Goal: Find specific fact: Find specific fact

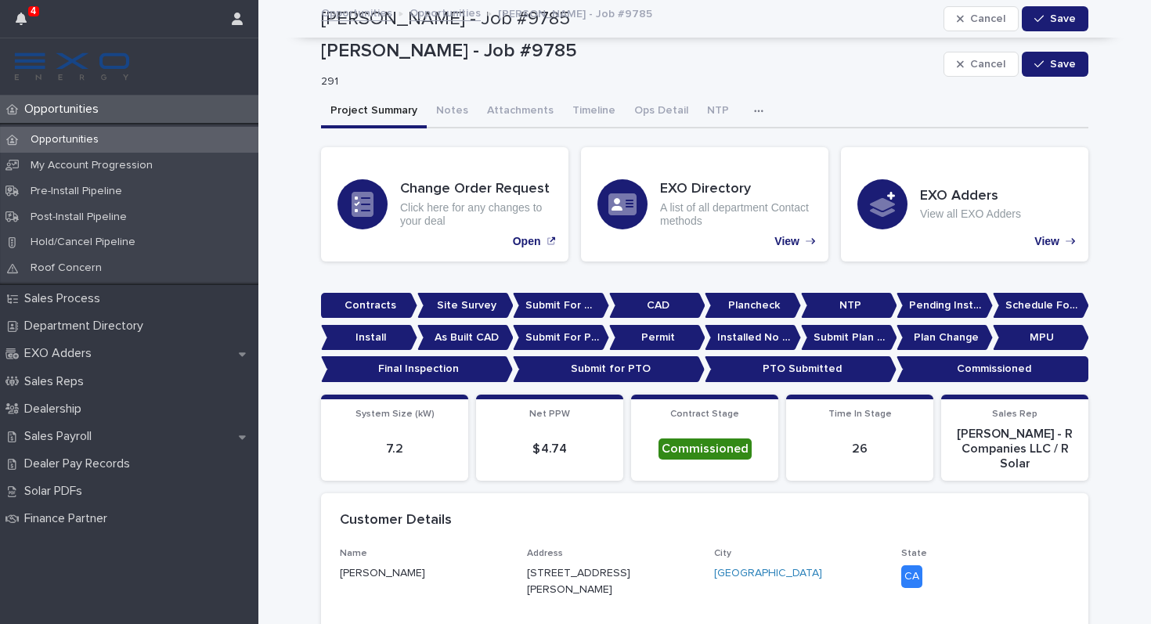
scroll to position [1092, 0]
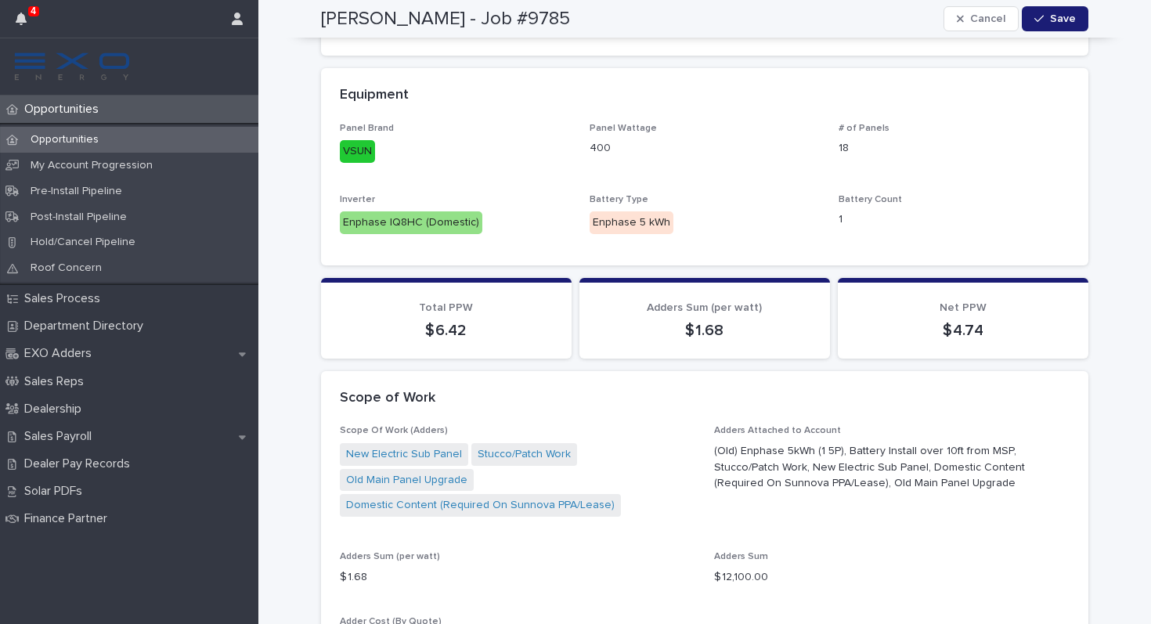
click at [981, 2] on div "[PERSON_NAME] - Job #9785 Cancel Save" at bounding box center [704, 19] width 767 height 38
click at [983, 20] on span "Cancel" at bounding box center [987, 18] width 35 height 11
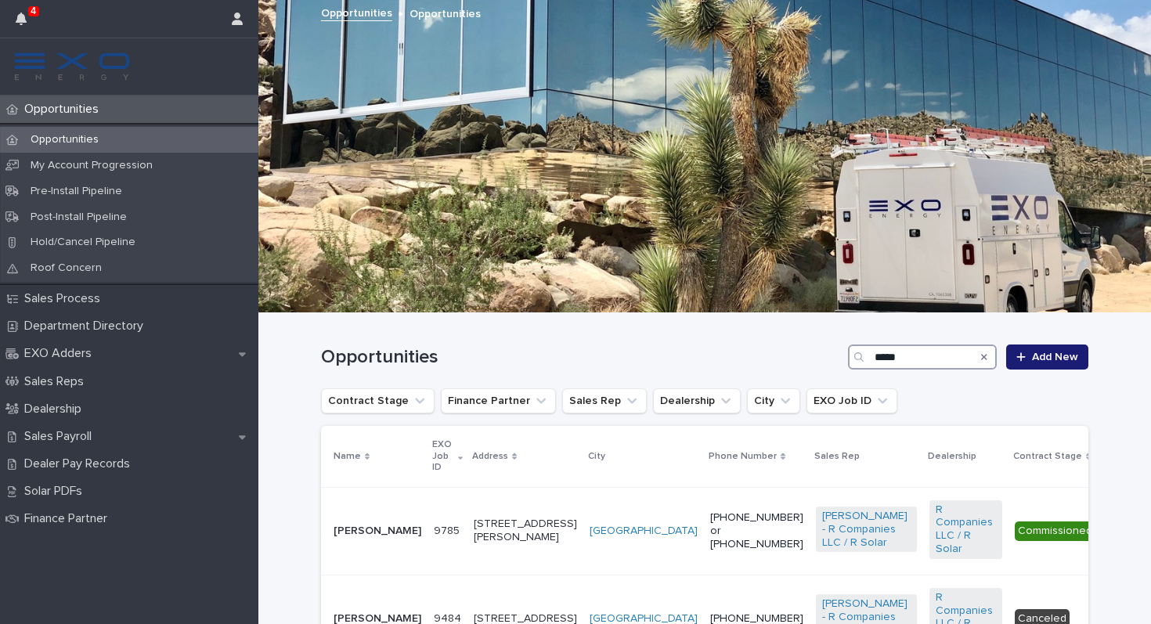
click at [919, 353] on input "*****" at bounding box center [922, 356] width 149 height 25
click at [990, 356] on div "Search" at bounding box center [984, 356] width 25 height 25
click at [983, 355] on icon "Search" at bounding box center [984, 357] width 6 height 6
click at [948, 370] on div "Opportunities Add New" at bounding box center [704, 350] width 767 height 75
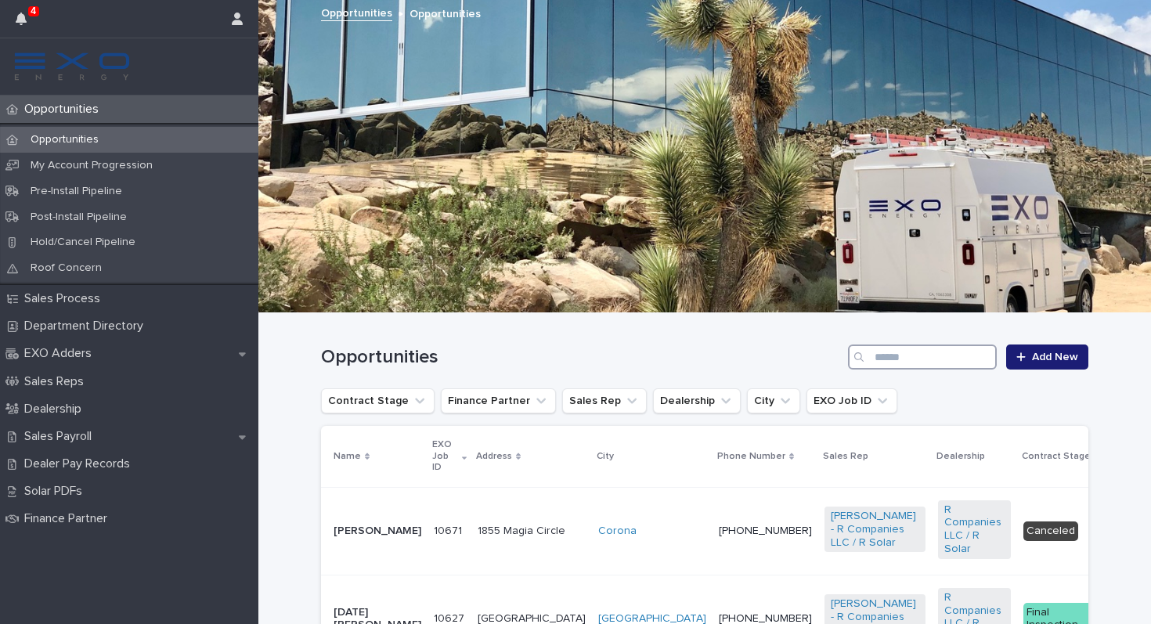
click at [948, 359] on input "Search" at bounding box center [922, 356] width 149 height 25
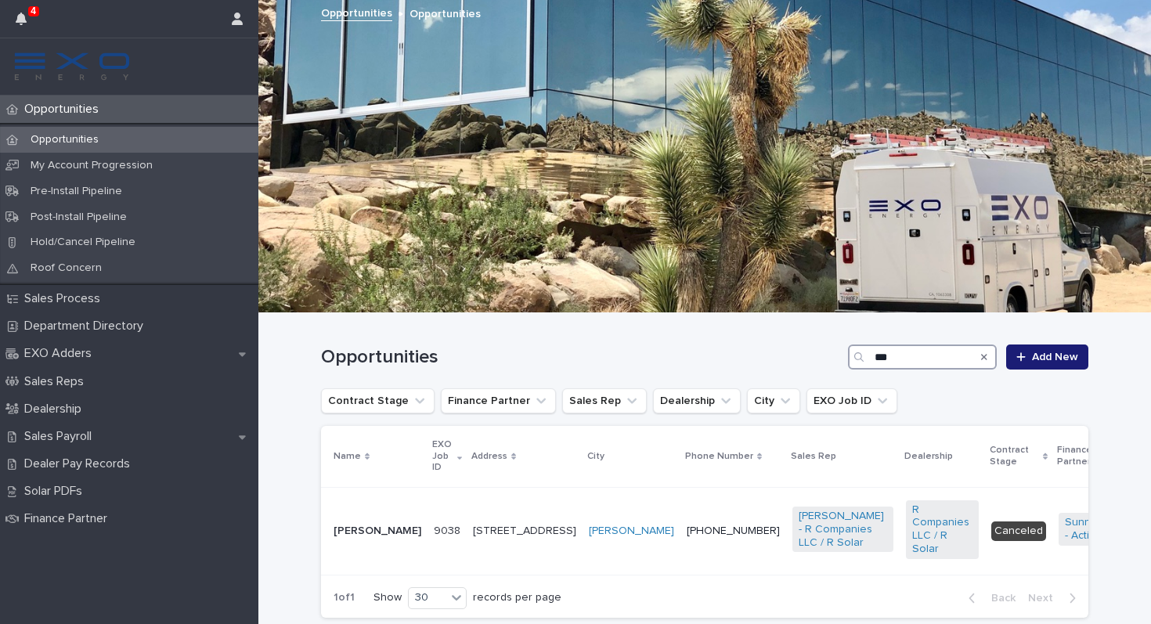
type input "***"
click at [342, 531] on p "[PERSON_NAME]" at bounding box center [377, 531] width 88 height 13
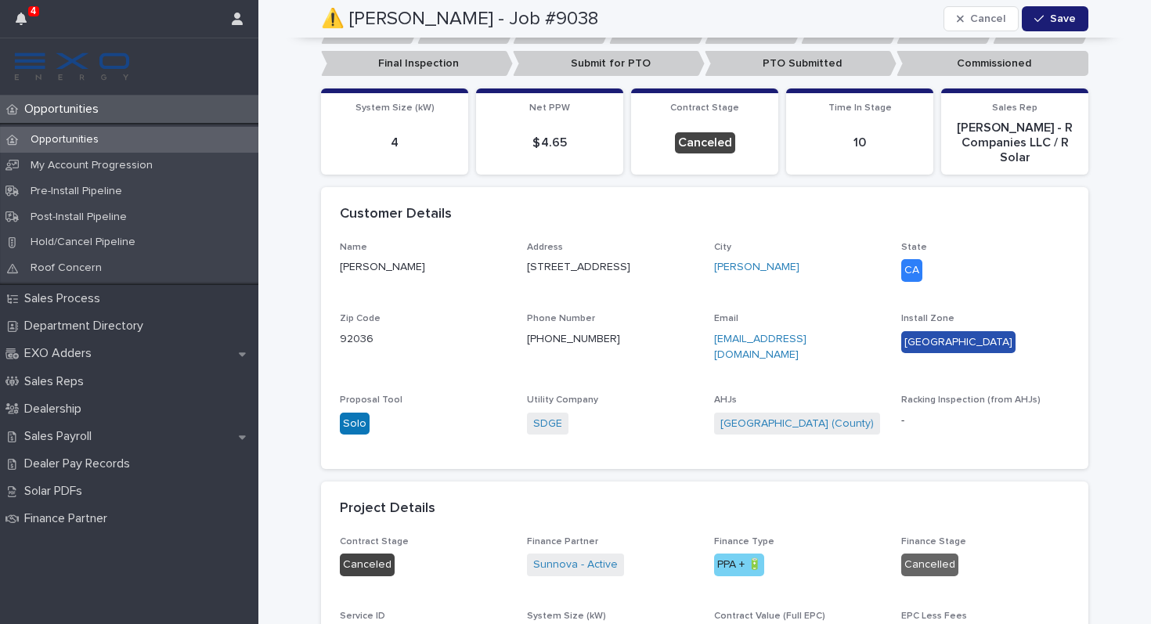
scroll to position [473, 0]
drag, startPoint x: 526, startPoint y: 265, endPoint x: 613, endPoint y: 267, distance: 86.9
click at [613, 267] on div "Name [PERSON_NAME] Address [STREET_ADDRESS][US_STATE] Phone Number [PHONE_NUMBE…" at bounding box center [705, 347] width 730 height 208
copy p "[STREET_ADDRESS]"
